Goal: Task Accomplishment & Management: Complete application form

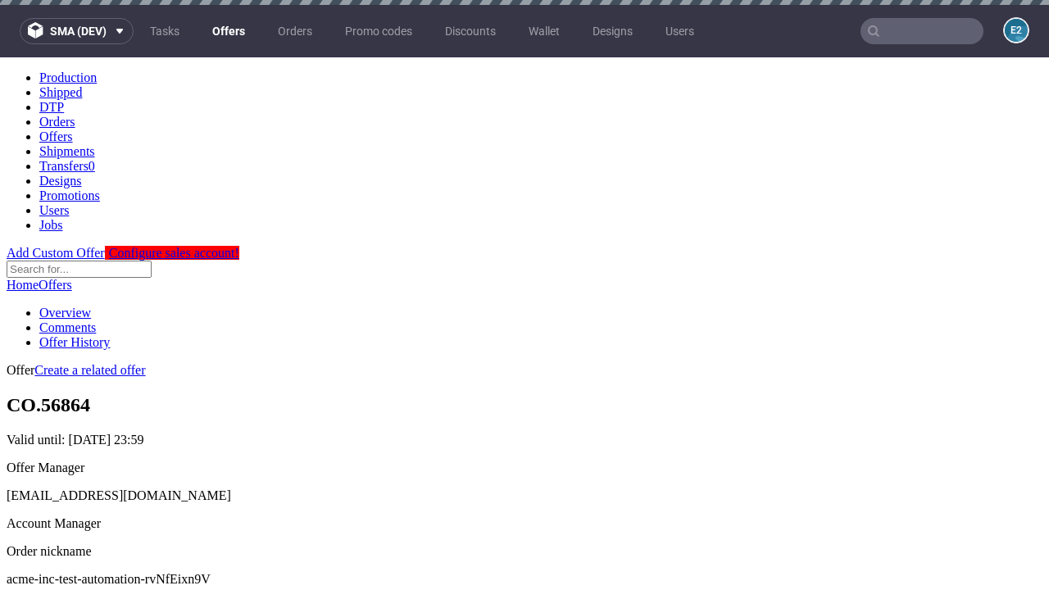
scroll to position [5, 0]
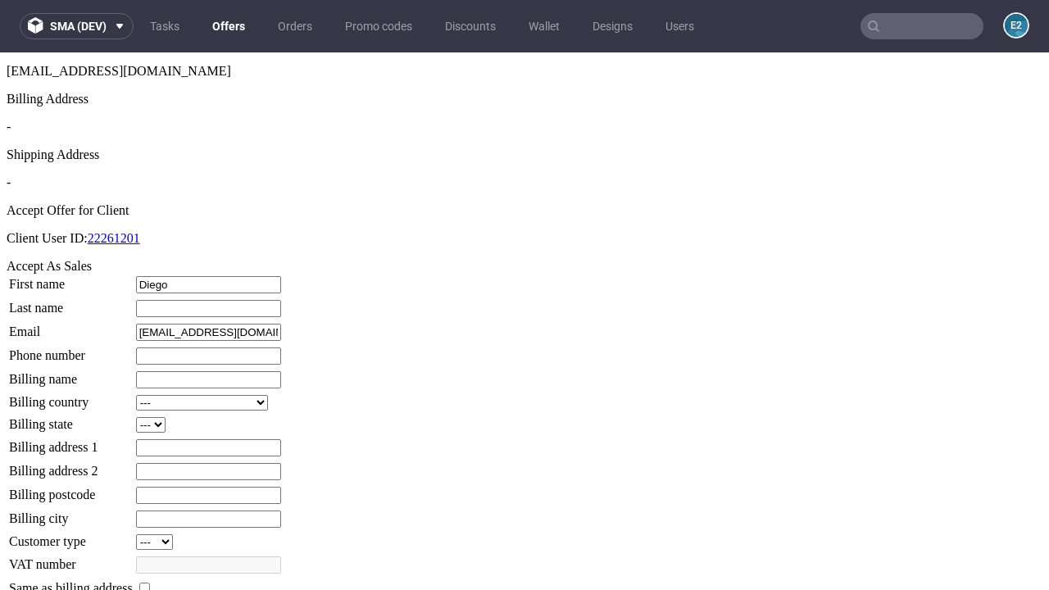
type input "Diego"
type input "[PERSON_NAME]"
type input "1509813888"
type input "Jennie_Daniel70"
select select "13"
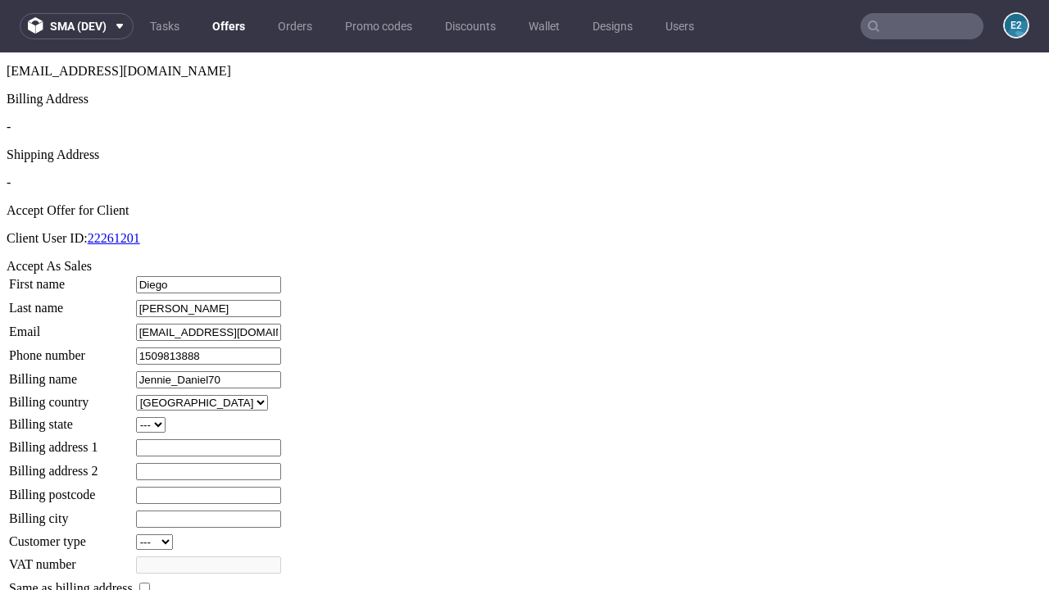
type input "Jennie_Daniel70"
type input "1 Clarence Street"
select select "132"
type input "1 Clarence Street"
type input "CU0 7DY"
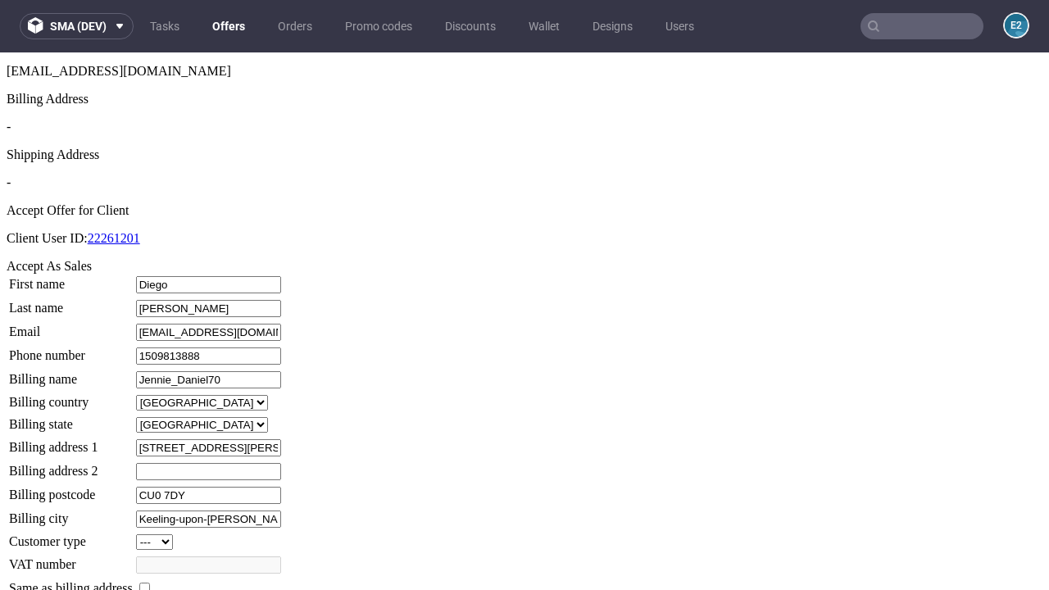
type input "Keeling-upon-Gutkowski"
click at [150, 582] on input "checkbox" at bounding box center [144, 587] width 11 height 11
checkbox input "true"
type input "Jennie_Daniel70"
select select "13"
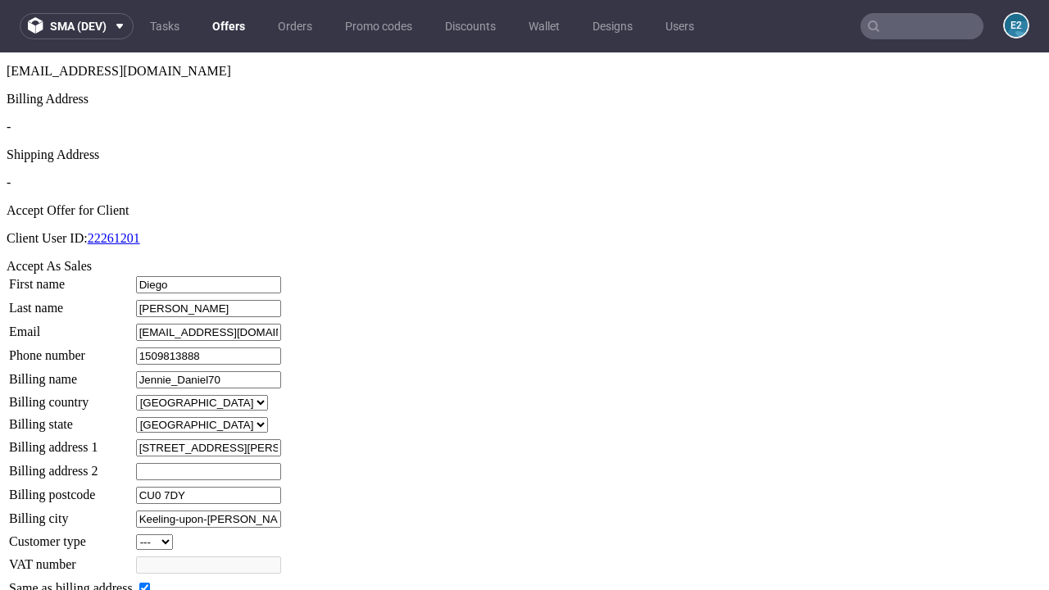
type input "1 Clarence Street"
type input "CU0 7DY"
type input "Keeling-upon-Gutkowski"
select select "132"
